Goal: Task Accomplishment & Management: Use online tool/utility

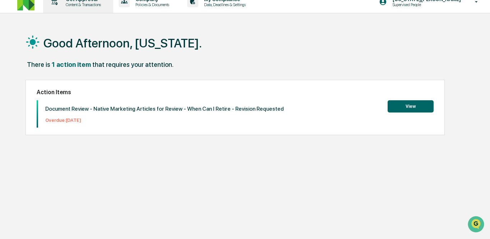
click at [90, 9] on div "Get Approval Content & Transactions" at bounding box center [77, 2] width 63 height 22
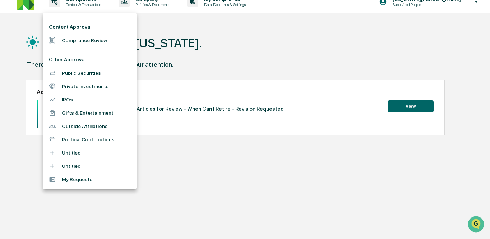
click at [108, 47] on ul "Content Approval Compliance Review Other Approval Public Securities Private Inv…" at bounding box center [89, 101] width 93 height 176
click at [108, 43] on li "Compliance Review" at bounding box center [89, 40] width 93 height 13
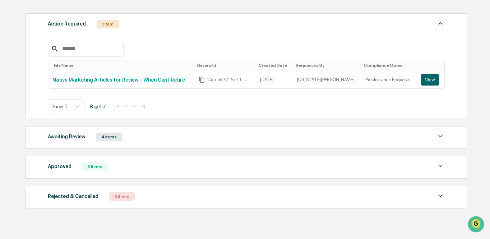
scroll to position [101, 0]
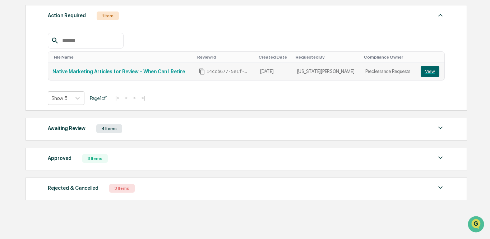
click at [121, 73] on link "Native Marketing Articles for Review - When Can I Retire" at bounding box center [118, 72] width 132 height 6
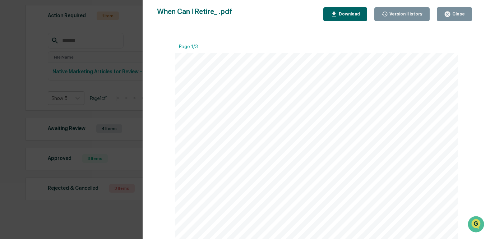
click at [452, 14] on div "Close" at bounding box center [458, 13] width 14 height 5
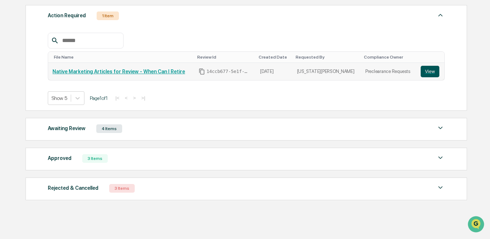
click at [431, 71] on button "View" at bounding box center [429, 71] width 19 height 11
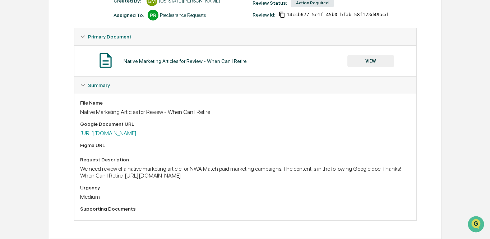
scroll to position [114, 0]
click at [219, 134] on div "File Name Native Marketing Articles for Review - When Can I Retire Google Docum…" at bounding box center [245, 157] width 331 height 115
click at [136, 130] on link "https://docs.google.com/document/d/171oHETVdijhoaCauyn6v1ikigKYtyglaiCV3lCzJBKU…" at bounding box center [108, 133] width 56 height 7
